Goal: Transaction & Acquisition: Purchase product/service

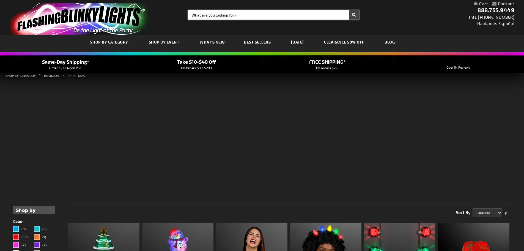
click at [210, 12] on input "Search" at bounding box center [273, 14] width 171 height 9
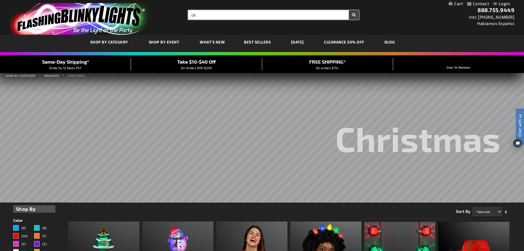
type input "c"
type input "glow lanyard"
click at [349, 10] on button "Search" at bounding box center [354, 14] width 10 height 9
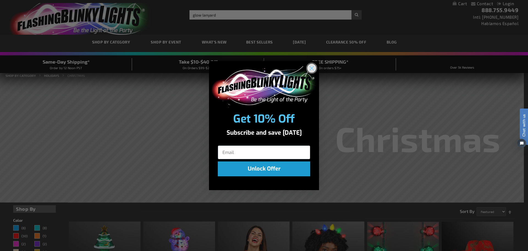
click at [312, 69] on icon "Close dialog" at bounding box center [312, 68] width 4 height 4
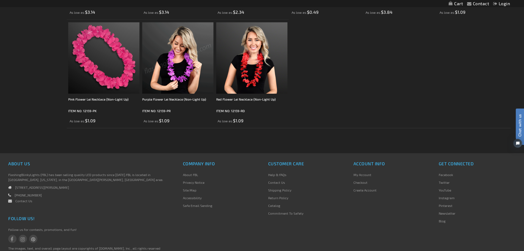
scroll to position [1072, 0]
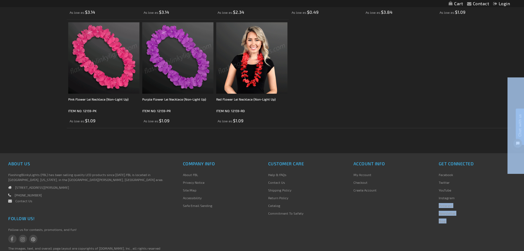
drag, startPoint x: 1029, startPoint y: 278, endPoint x: 514, endPoint y: 85, distance: 550.1
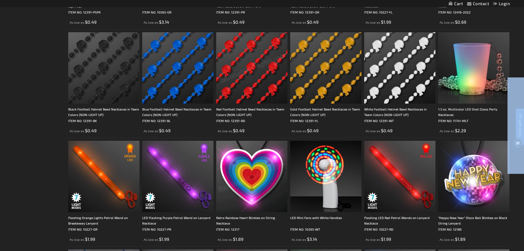
scroll to position [0, 0]
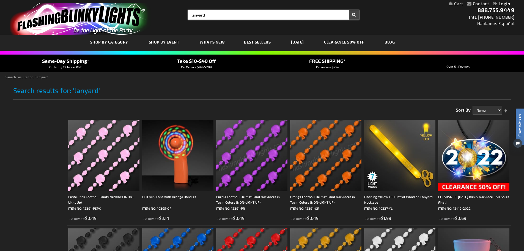
click at [201, 12] on input "lanyard" at bounding box center [273, 14] width 171 height 9
type input "light up lanyrd"
click at [349, 10] on button "Search" at bounding box center [354, 14] width 10 height 9
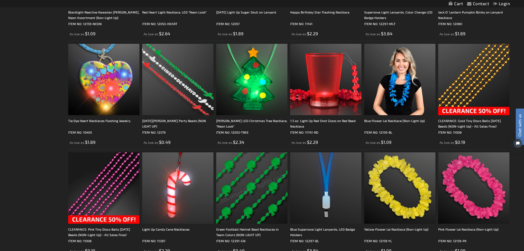
scroll to position [495, 0]
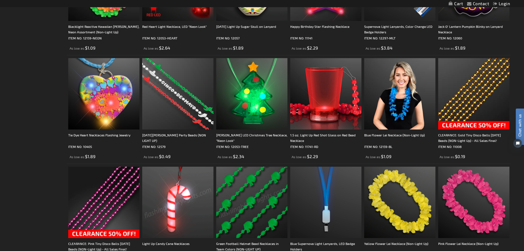
click at [191, 213] on img at bounding box center [177, 201] width 71 height 71
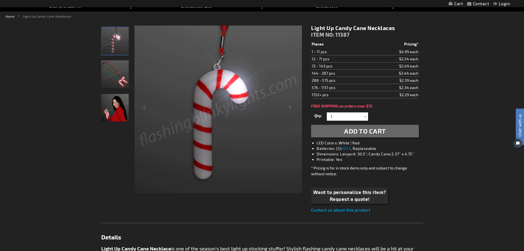
scroll to position [55, 0]
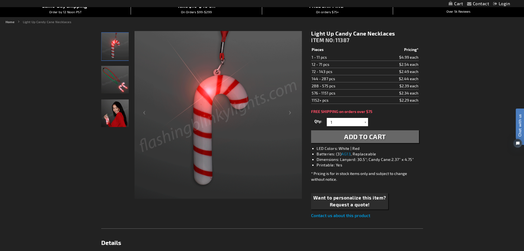
click at [120, 86] on img "LED Light Up Candy Cane Necklace" at bounding box center [114, 79] width 27 height 27
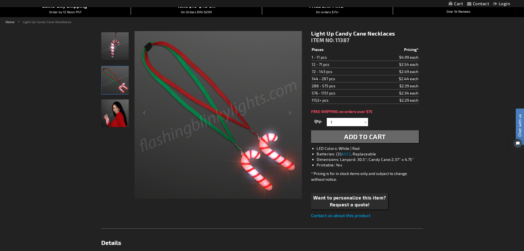
click at [122, 121] on img "Woman displaying LED Light Up Candy Cane Necklace" at bounding box center [114, 112] width 27 height 27
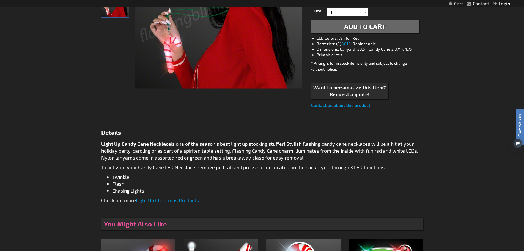
scroll to position [0, 0]
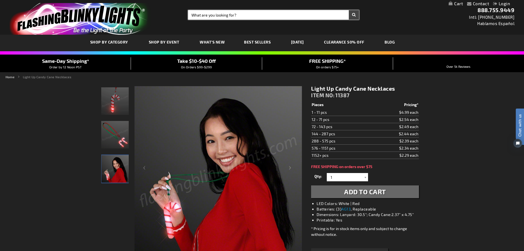
click at [231, 15] on input "Search" at bounding box center [273, 14] width 171 height 9
type input "light up necklace"
click at [349, 10] on button "Search" at bounding box center [354, 14] width 10 height 9
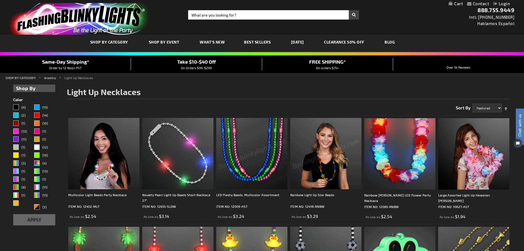
click at [280, 128] on img at bounding box center [251, 153] width 71 height 71
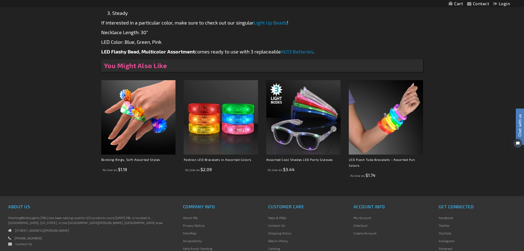
scroll to position [330, 0]
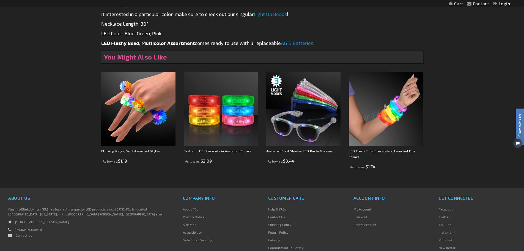
click at [375, 120] on img at bounding box center [386, 108] width 74 height 74
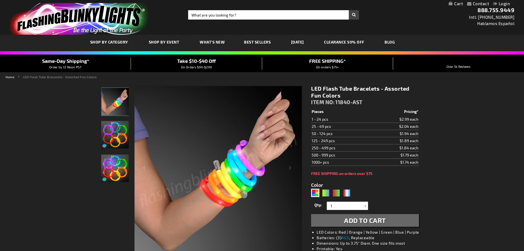
click at [127, 137] on img "LED Flash Tube Bracelets - Assorted Fun Colors" at bounding box center [114, 134] width 27 height 27
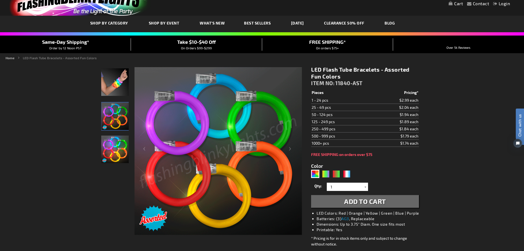
scroll to position [27, 0]
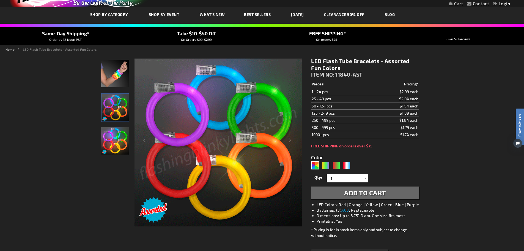
click at [110, 154] on img "LED Flash Tube Bracelets - Assorted Fun Colors" at bounding box center [114, 140] width 27 height 27
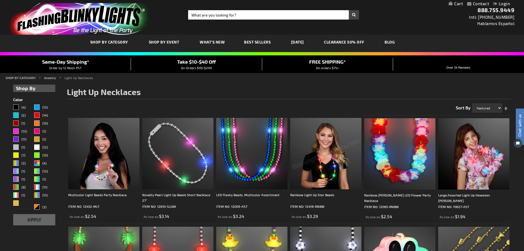
click at [126, 188] on img at bounding box center [103, 153] width 71 height 71
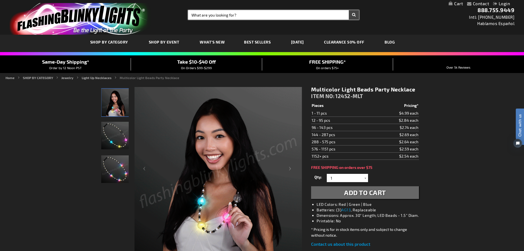
click at [206, 14] on input "Search" at bounding box center [273, 14] width 171 height 9
type input "light up pin"
click at [349, 10] on button "Search" at bounding box center [354, 14] width 10 height 9
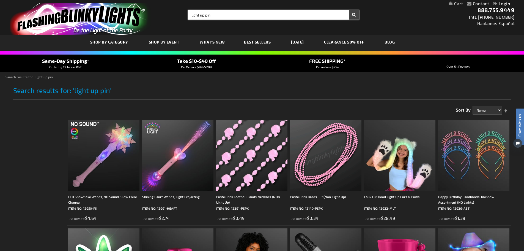
click at [244, 14] on input "light up pin" at bounding box center [273, 14] width 171 height 9
type input "light up pin christmas"
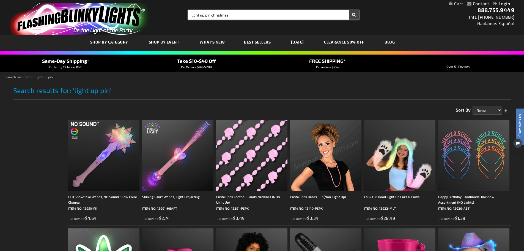
click at [349, 10] on button "Search" at bounding box center [354, 14] width 10 height 9
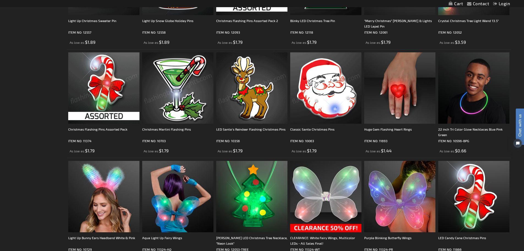
scroll to position [192, 0]
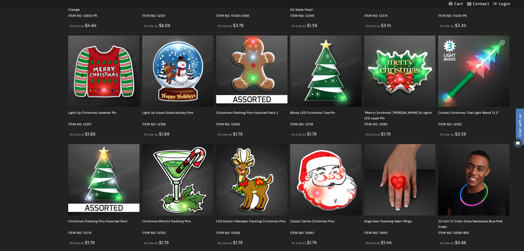
click at [339, 71] on img at bounding box center [325, 70] width 71 height 71
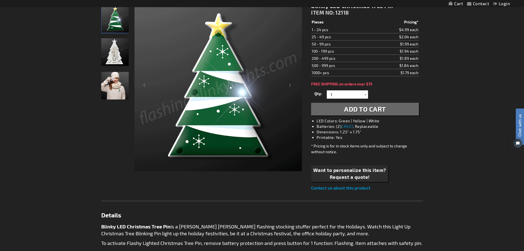
click at [114, 90] on img "Girl wearing Light Up LED Blinky Christmas Tree Pin" at bounding box center [114, 85] width 27 height 27
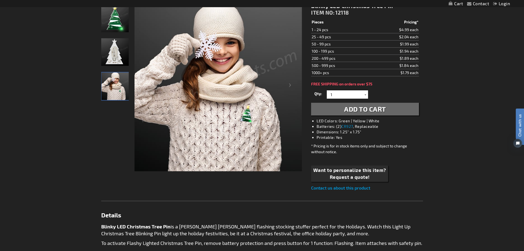
click at [117, 54] on img "Light Up LED Blinky Christmas Tree Pin" at bounding box center [114, 51] width 27 height 27
